Goal: Find specific page/section: Find specific page/section

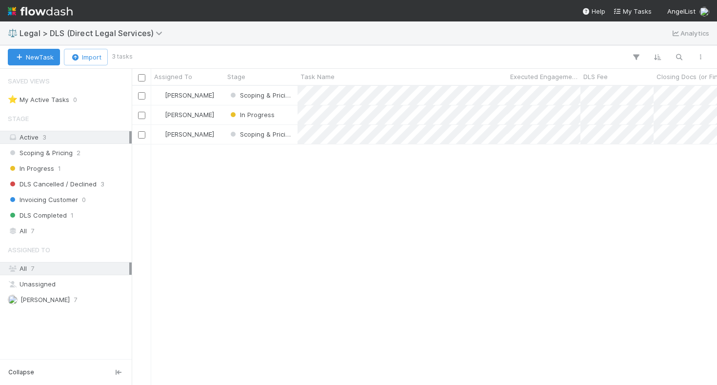
scroll to position [291, 578]
click at [287, 163] on div "Robin Sosnow Scoping & Pricing 1 8/7/25, 8:47:42 PM 8/8/25, 9:43:45 AM Robin So…" at bounding box center [424, 235] width 585 height 298
click at [279, 180] on div "Robin Sosnow Scoping & Pricing 1 8/7/25, 8:47:42 PM 8/8/25, 9:43:45 AM Robin So…" at bounding box center [424, 235] width 585 height 298
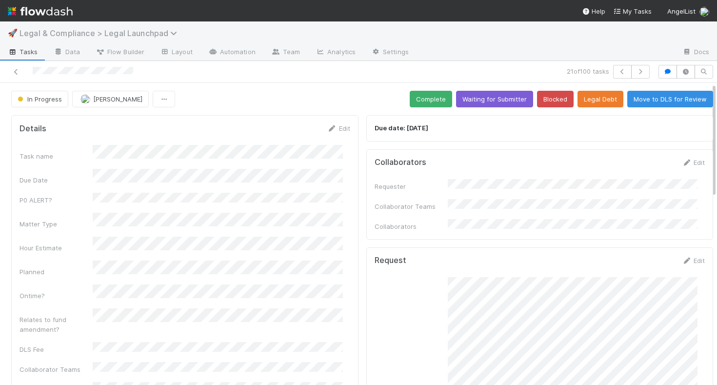
click at [72, 31] on span "Legal & Compliance > Legal Launchpad" at bounding box center [101, 33] width 162 height 10
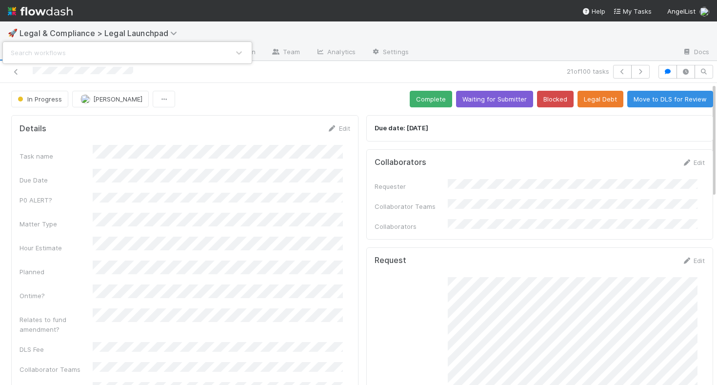
click at [277, 248] on div "Search workflows" at bounding box center [358, 192] width 717 height 385
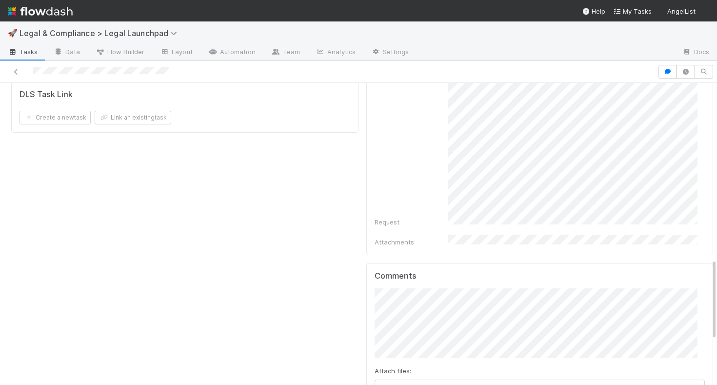
scroll to position [554, 0]
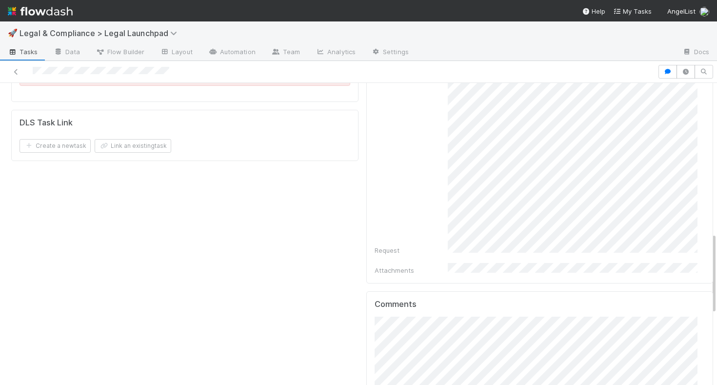
click at [352, 315] on div "Details Edit Task name Due Date P0 ALERT? Matter Type Hour Estimate Planned Ont…" at bounding box center [362, 112] width 710 height 1110
click at [322, 222] on div "Details Edit Task name Due Date P0 ALERT? Matter Type Hour Estimate Planned Ont…" at bounding box center [184, 112] width 355 height 1110
